Goal: Check status: Check status

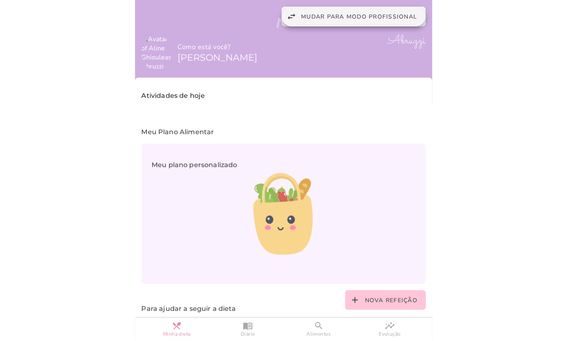
click at [358, 14] on span "Mudar para modo profissional" at bounding box center [360, 17] width 116 height 8
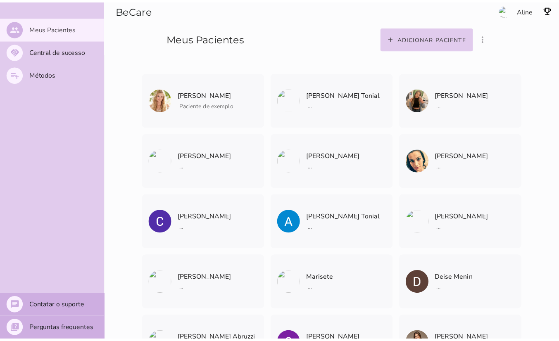
scroll to position [474, 0]
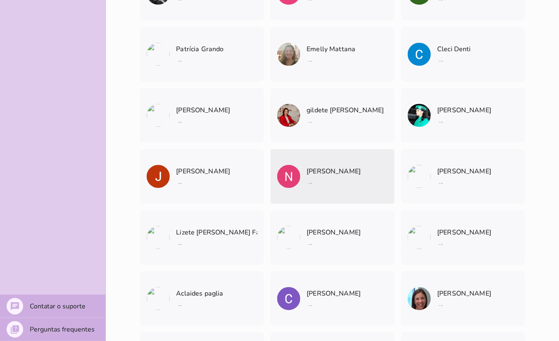
click at [327, 171] on p "[PERSON_NAME]" at bounding box center [334, 172] width 54 height 12
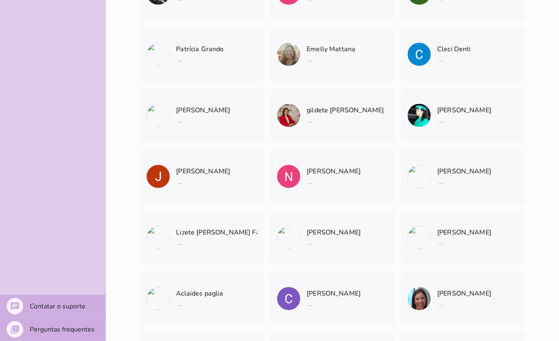
scroll to position [2310, 0]
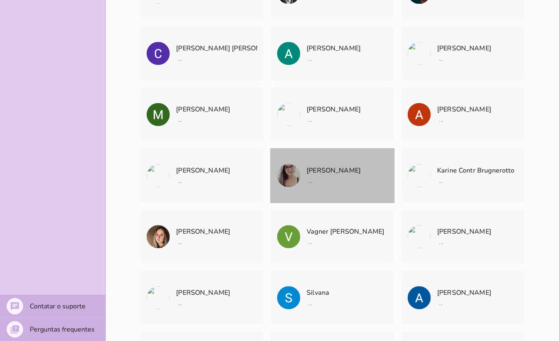
click at [322, 164] on span "[PERSON_NAME] Arquivar paciente Quando você finalizar a terapia digital com um …" at bounding box center [334, 166] width 54 height 35
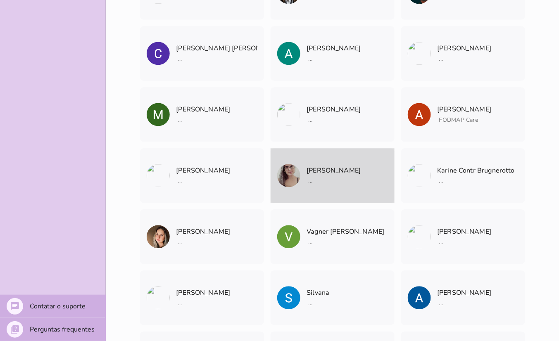
click at [0, 0] on patient-show-page at bounding box center [0, 0] width 0 height 0
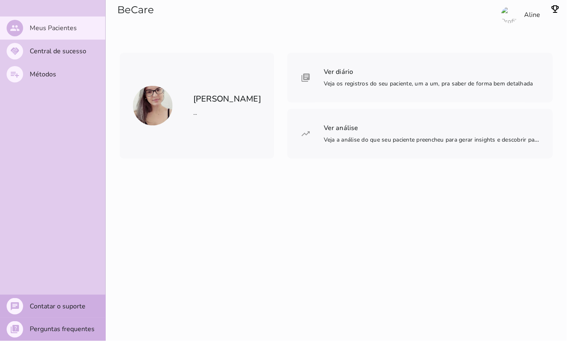
click at [324, 76] on span "Ver diário" at bounding box center [339, 71] width 30 height 9
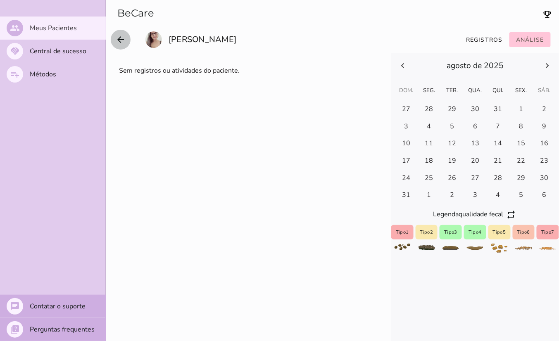
click at [116, 37] on icon "arrow_back" at bounding box center [121, 40] width 10 height 10
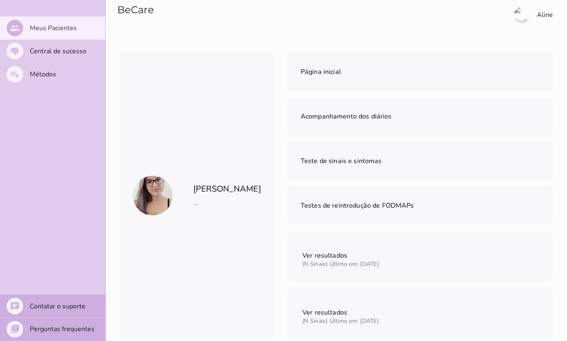
click at [124, 38] on section "BeCare" at bounding box center [220, 26] width 229 height 53
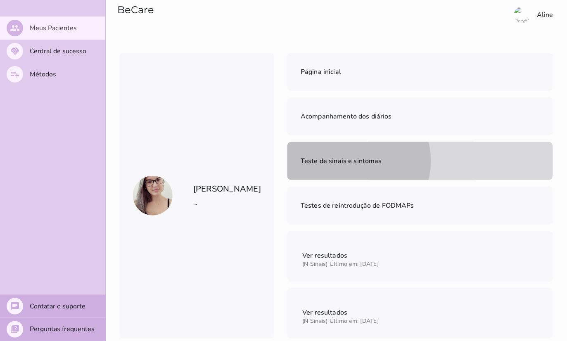
click at [352, 157] on span "Teste de sinais e sintomas" at bounding box center [341, 161] width 81 height 9
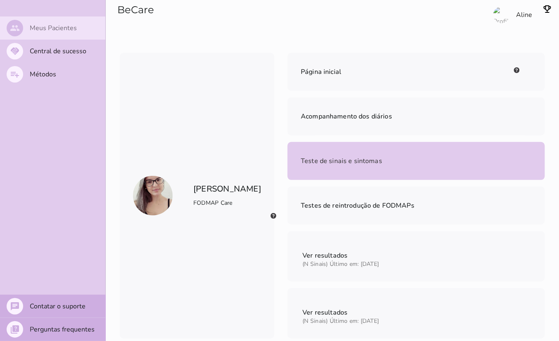
click at [48, 23] on mwc-list-item "people Meus Pacientes" at bounding box center [52, 28] width 105 height 23
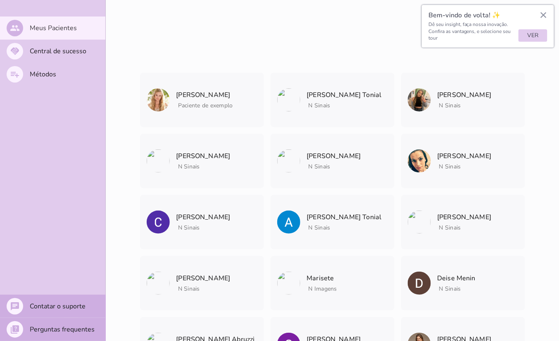
scroll to position [2310, 0]
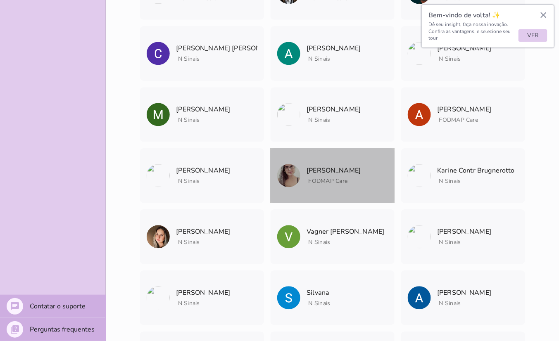
click at [361, 187] on mwc-list-item "[PERSON_NAME] FODMAP Care Arquivar paciente Quando você finalizar a terapia dig…" at bounding box center [333, 176] width 124 height 55
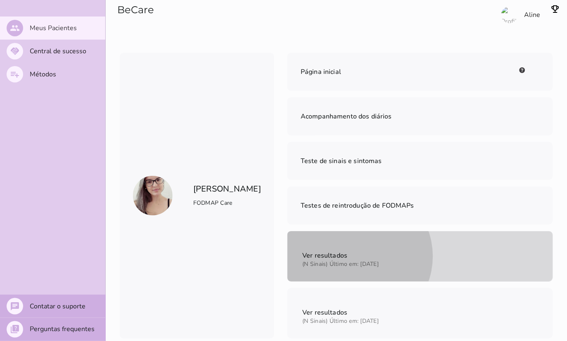
click at [332, 245] on span "Ver resultados" at bounding box center [340, 255] width 78 height 21
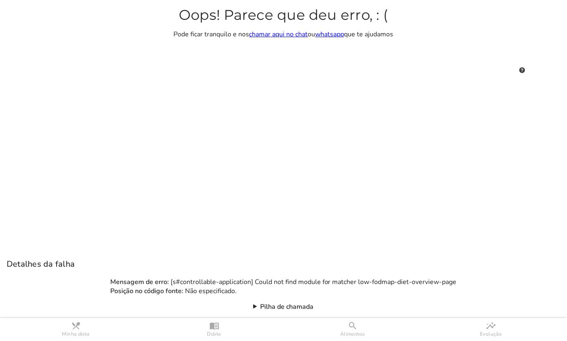
click at [332, 164] on main "Clique no botão abaixo para criar sua conta ou acessar o app" at bounding box center [283, 170] width 567 height 341
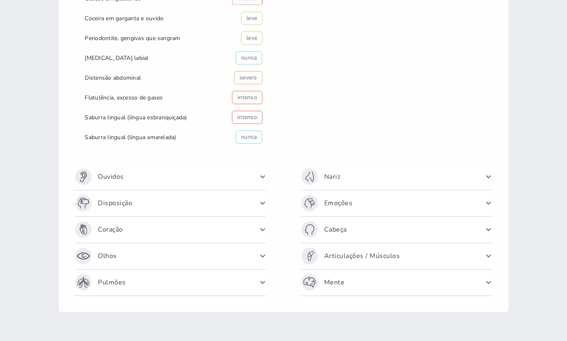
scroll to position [418, 0]
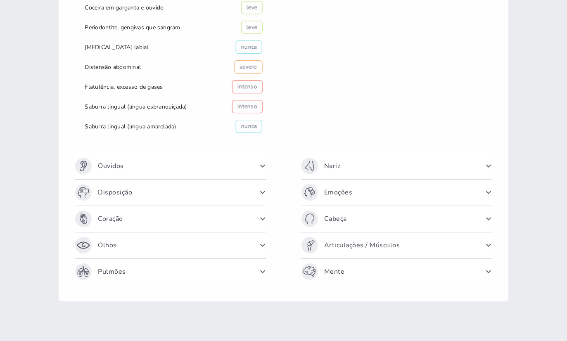
click at [484, 167] on span at bounding box center [489, 166] width 13 height 13
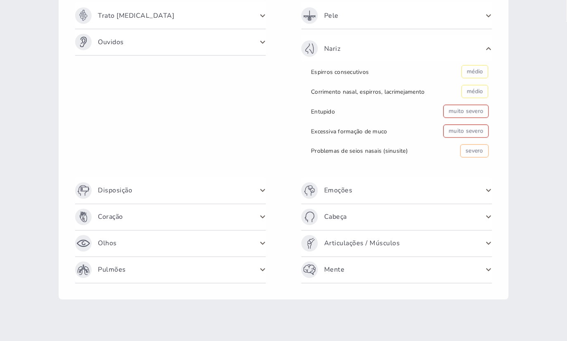
scroll to position [188, 0]
click at [487, 194] on span at bounding box center [489, 190] width 13 height 13
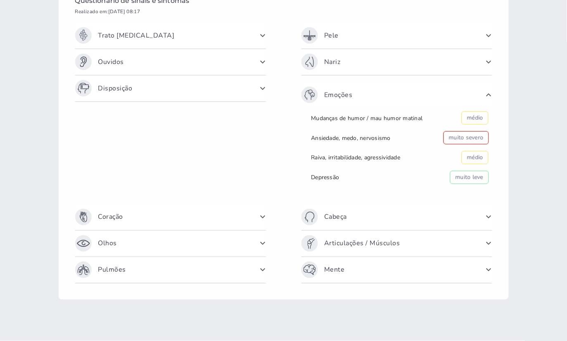
click at [485, 219] on span at bounding box center [489, 217] width 13 height 13
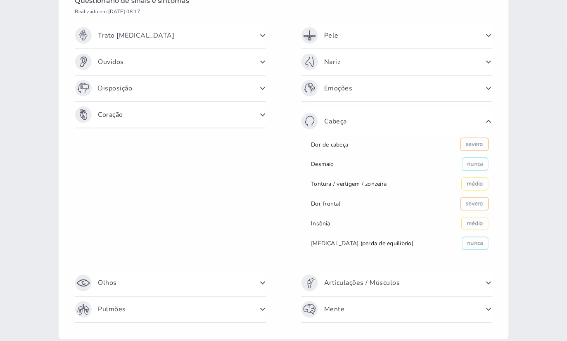
click at [483, 287] on span at bounding box center [489, 283] width 13 height 13
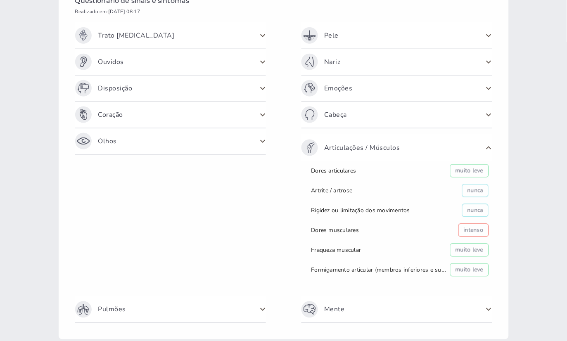
click at [483, 311] on span at bounding box center [489, 309] width 13 height 13
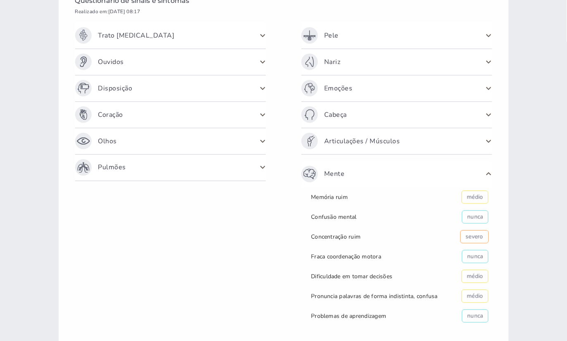
click at [259, 38] on span at bounding box center [262, 35] width 13 height 13
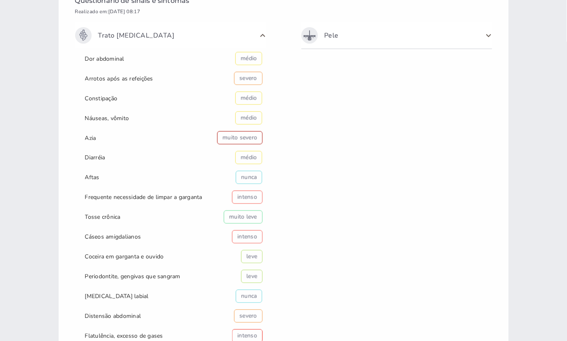
scroll to position [420, 0]
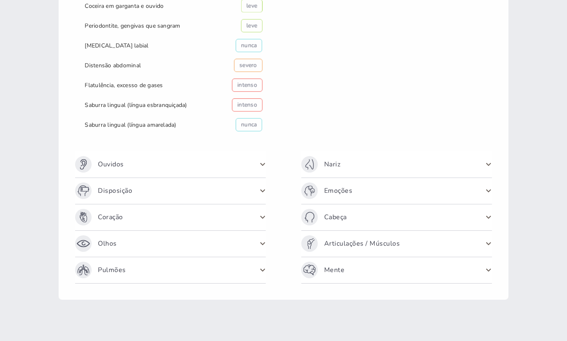
click at [257, 162] on span at bounding box center [262, 164] width 13 height 13
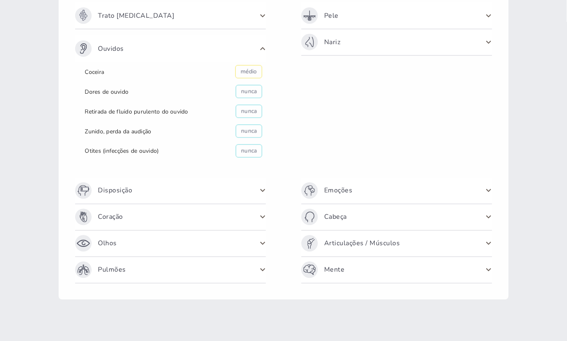
click at [260, 198] on div "Disposição" at bounding box center [170, 191] width 191 height 26
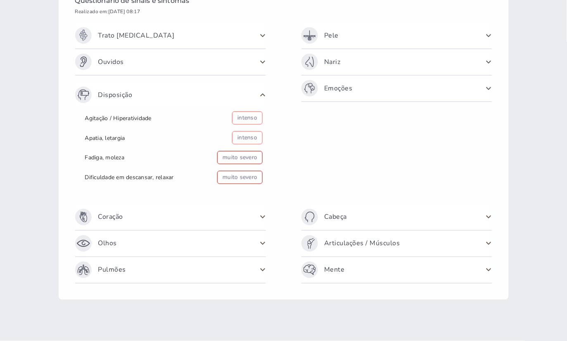
scroll to position [169, 0]
click at [260, 215] on span at bounding box center [262, 217] width 13 height 13
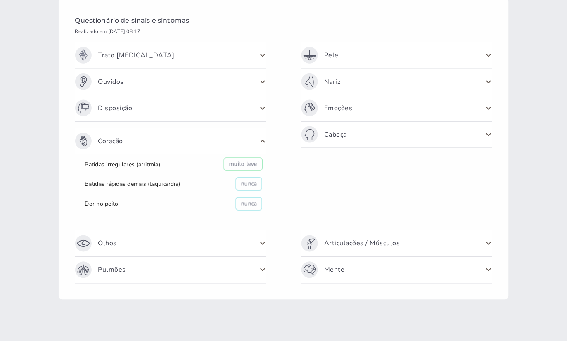
click at [260, 246] on span at bounding box center [262, 243] width 13 height 13
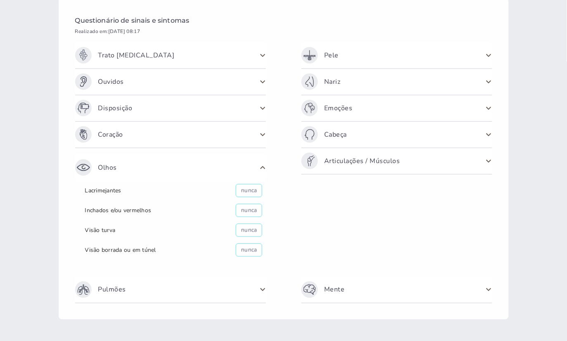
click at [260, 291] on span at bounding box center [262, 290] width 13 height 13
